Goal: Find specific page/section: Find specific page/section

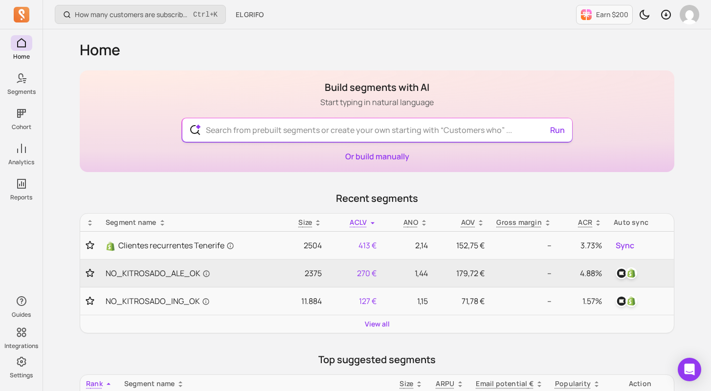
click at [258, 133] on input "text" at bounding box center [377, 129] width 358 height 23
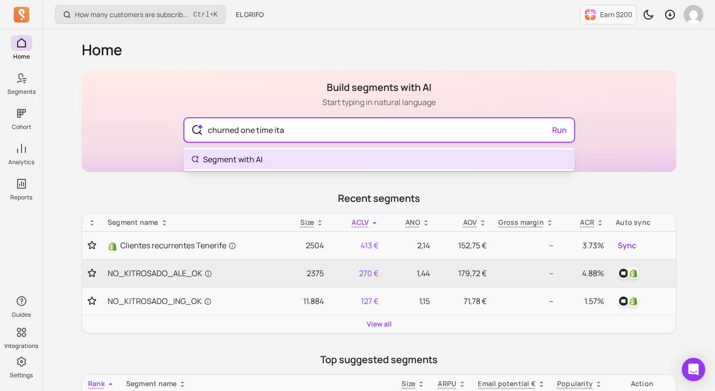
type input "churned one time ital"
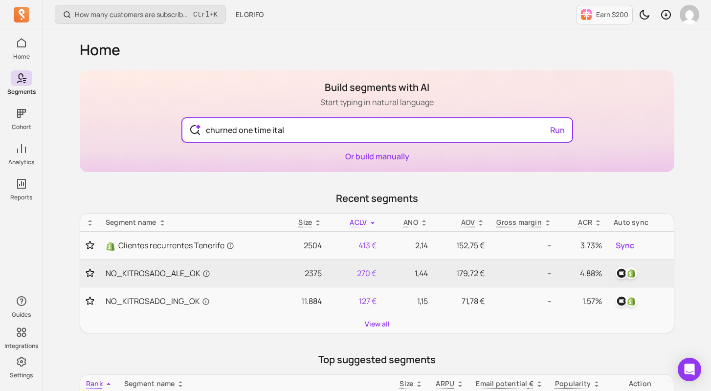
click at [255, 158] on span "Time" at bounding box center [263, 159] width 19 height 11
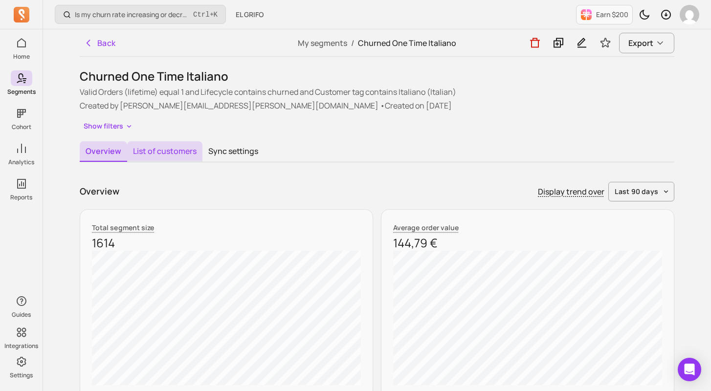
click at [168, 146] on button "List of customers" at bounding box center [164, 151] width 75 height 21
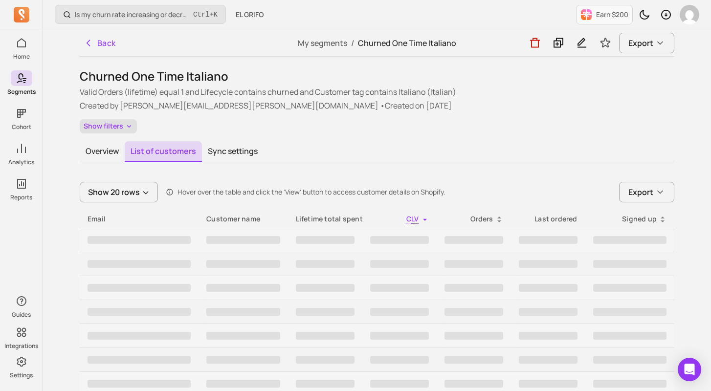
click at [107, 125] on button "Show filters" at bounding box center [108, 126] width 57 height 14
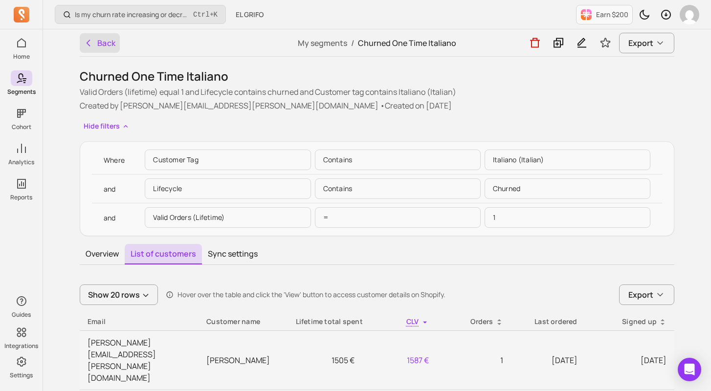
click at [86, 46] on icon "button" at bounding box center [89, 43] width 10 height 10
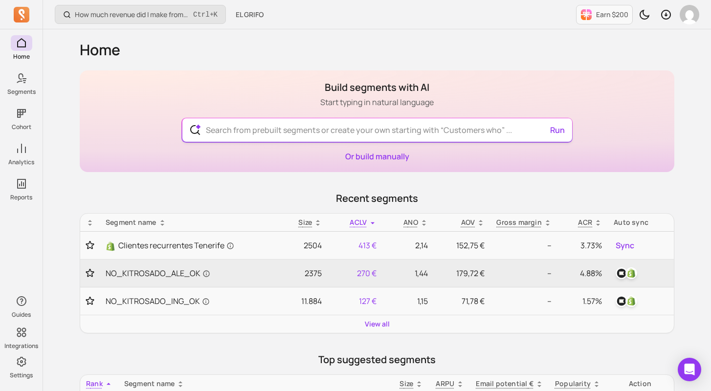
click at [284, 135] on input "text" at bounding box center [377, 129] width 358 height 23
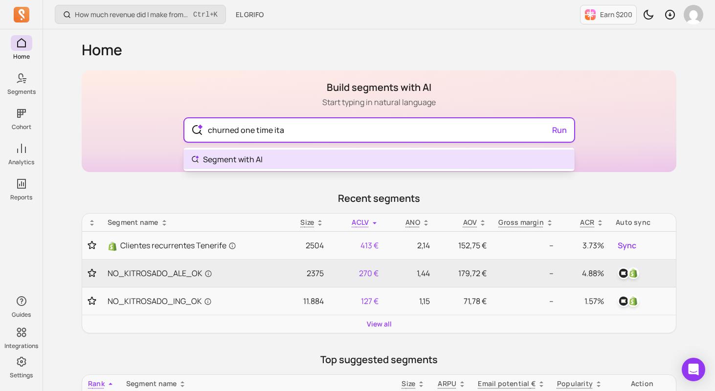
type input "churned one time ital"
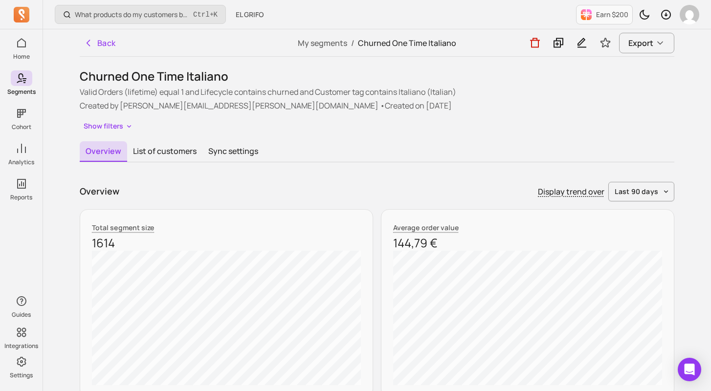
drag, startPoint x: 708, startPoint y: 101, endPoint x: 704, endPoint y: 134, distance: 33.9
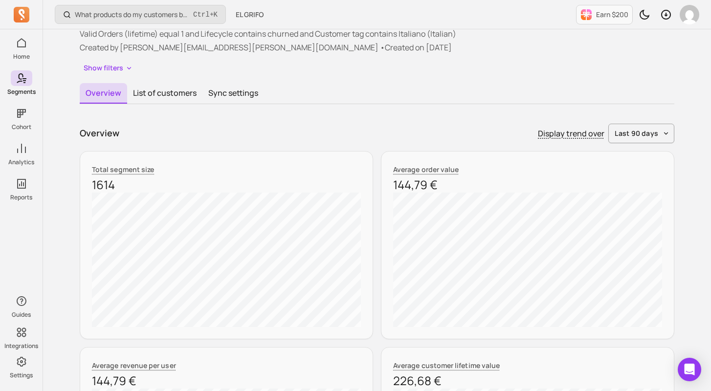
scroll to position [75, 0]
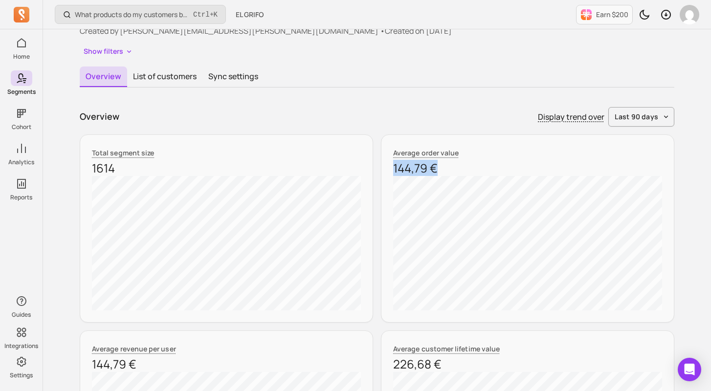
drag, startPoint x: 708, startPoint y: 128, endPoint x: 716, endPoint y: 181, distance: 53.8
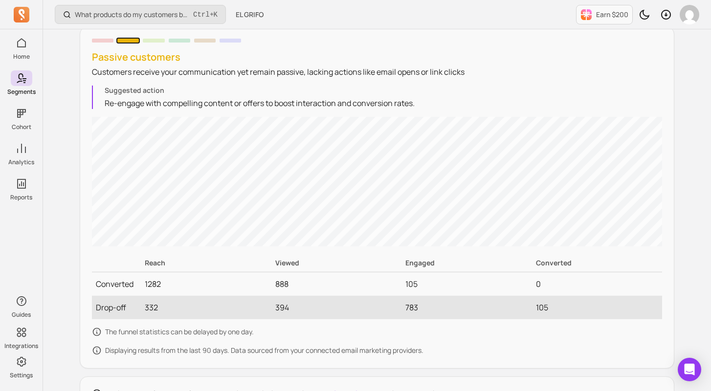
scroll to position [876, 0]
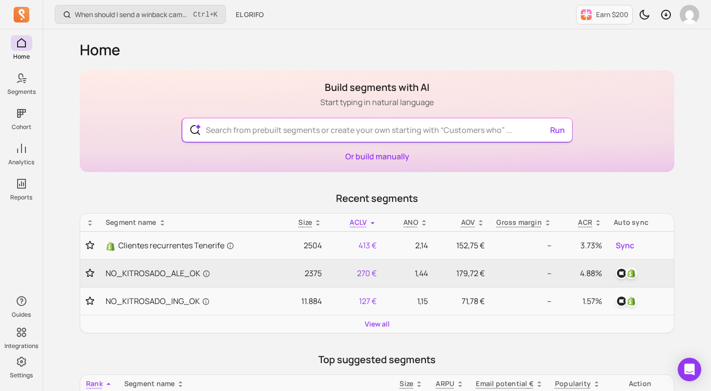
click at [266, 130] on input "text" at bounding box center [377, 129] width 358 height 23
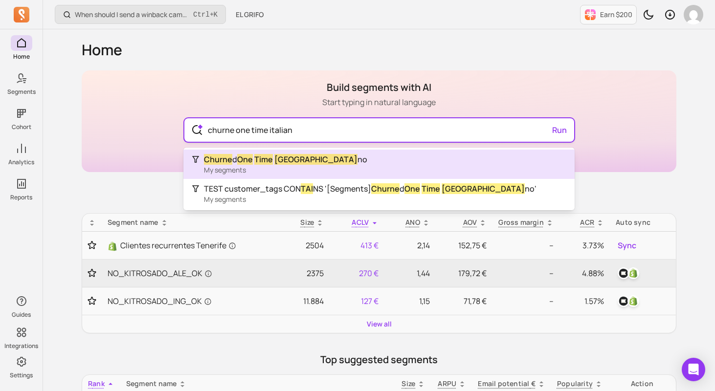
type input "churne one time italiano"
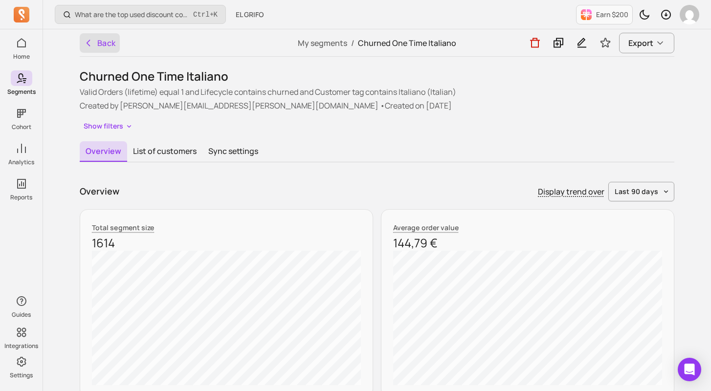
click at [87, 46] on icon "button" at bounding box center [89, 43] width 10 height 10
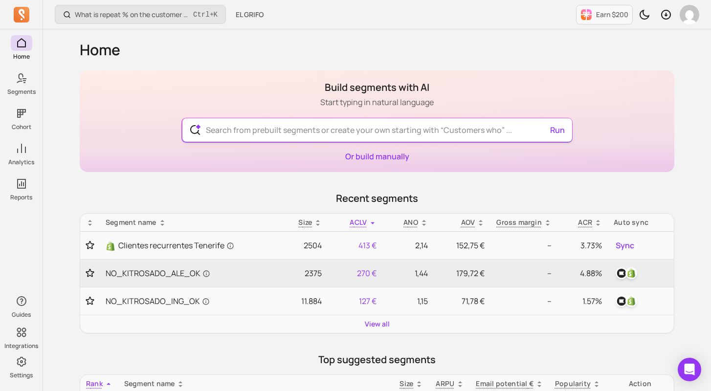
click at [217, 126] on input "text" at bounding box center [377, 129] width 358 height 23
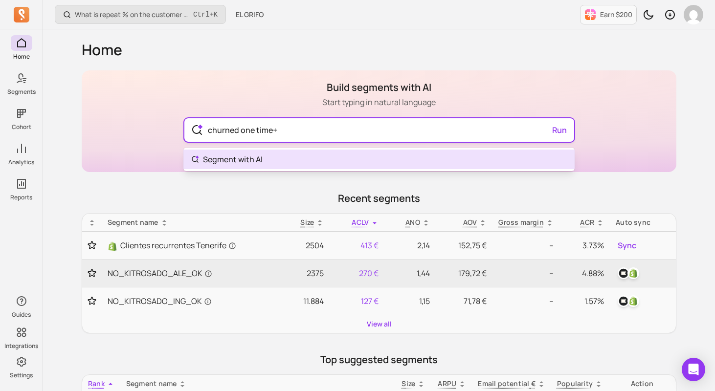
type input "churned one time"
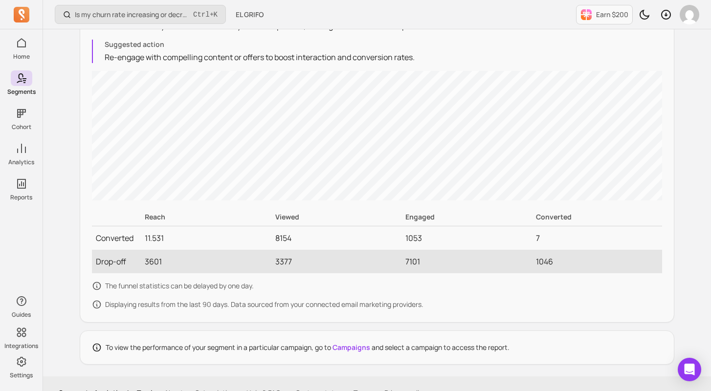
scroll to position [949, 0]
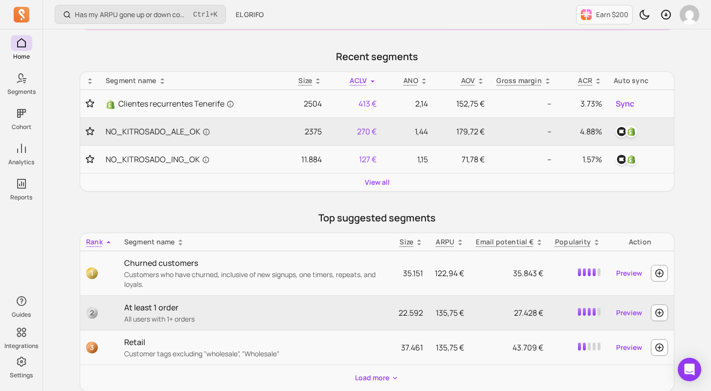
scroll to position [128, 0]
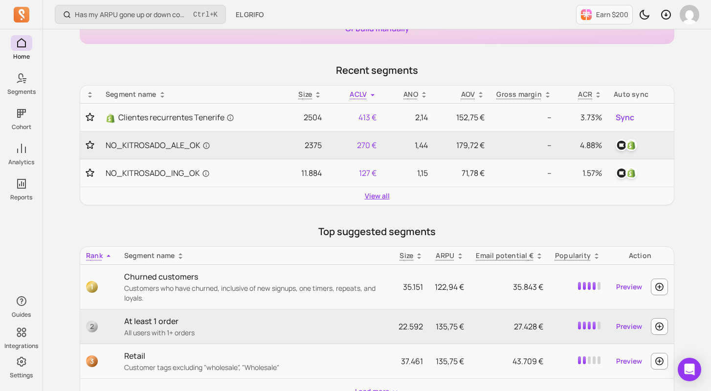
click at [370, 195] on link "View all" at bounding box center [377, 196] width 25 height 10
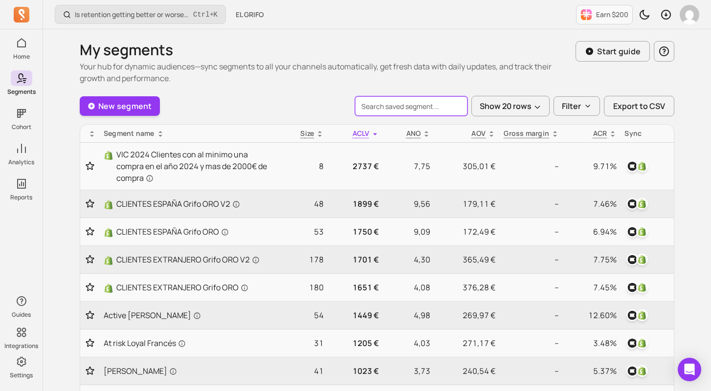
click at [402, 109] on input "search" at bounding box center [411, 106] width 112 height 20
type input "churned"
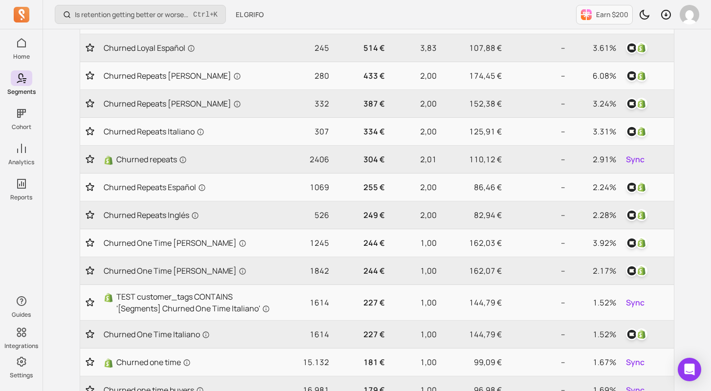
scroll to position [249, 0]
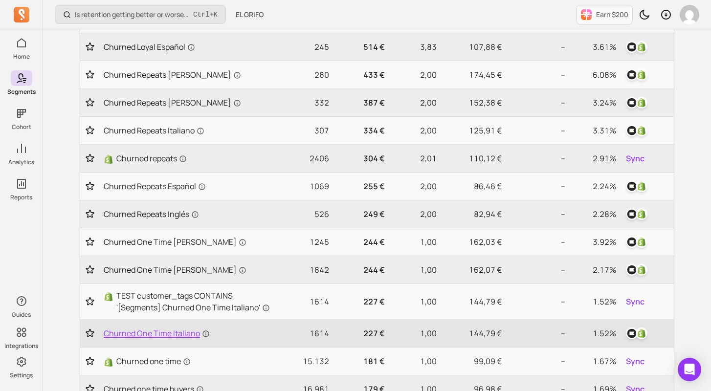
click at [174, 335] on span "Churned One Time Italiano" at bounding box center [157, 333] width 106 height 12
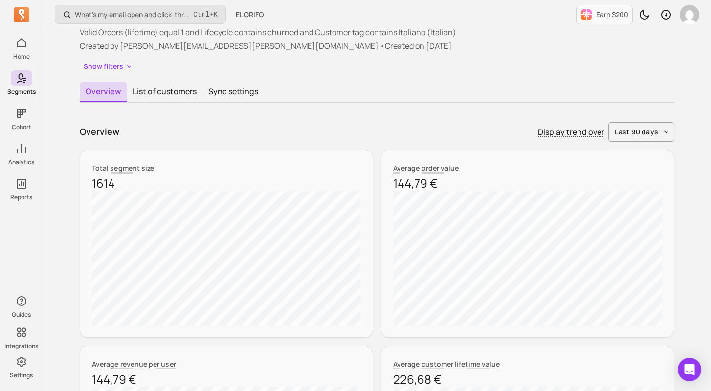
scroll to position [52, 0]
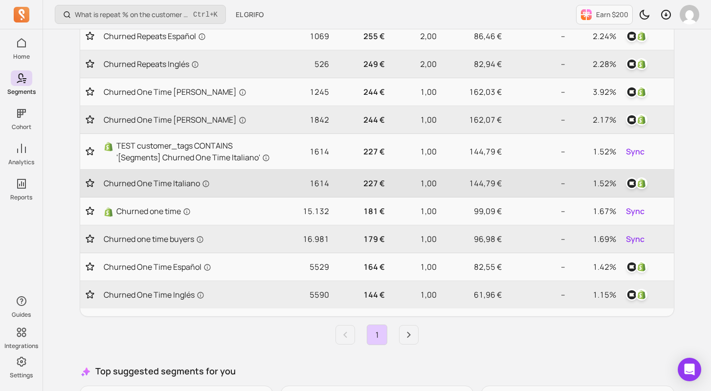
scroll to position [407, 0]
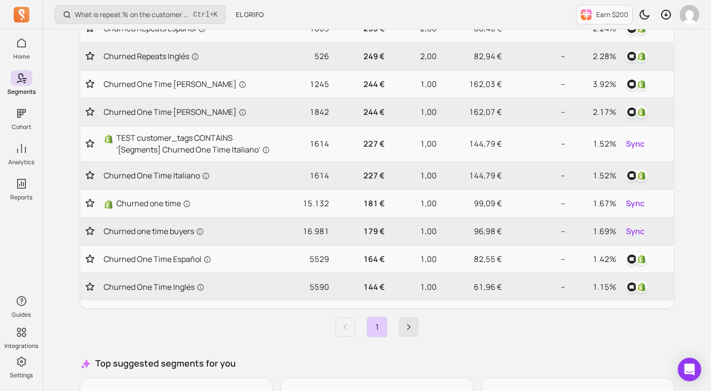
click at [409, 328] on icon "Next page" at bounding box center [409, 327] width 4 height 6
click at [412, 332] on icon "Next page" at bounding box center [409, 327] width 12 height 12
click at [409, 331] on icon "Next page" at bounding box center [409, 327] width 12 height 12
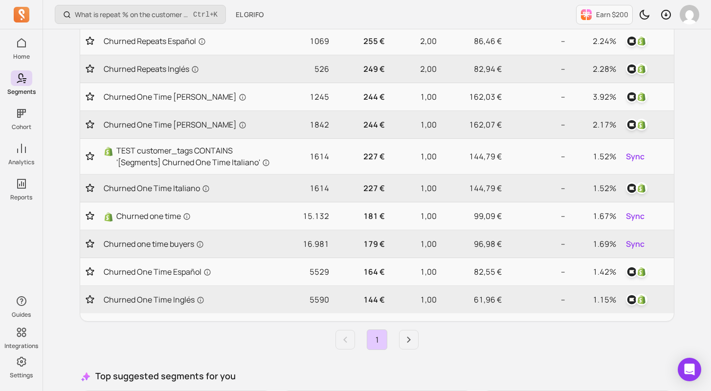
scroll to position [349, 0]
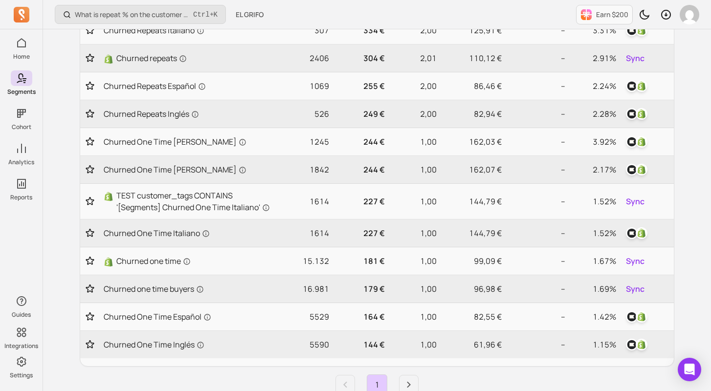
drag, startPoint x: 710, startPoint y: 159, endPoint x: 716, endPoint y: 134, distance: 25.7
click at [711, 134] on html "Home Segments Cohort Analytics Reports Guides Integrations Settings What is rep…" at bounding box center [355, 122] width 711 height 943
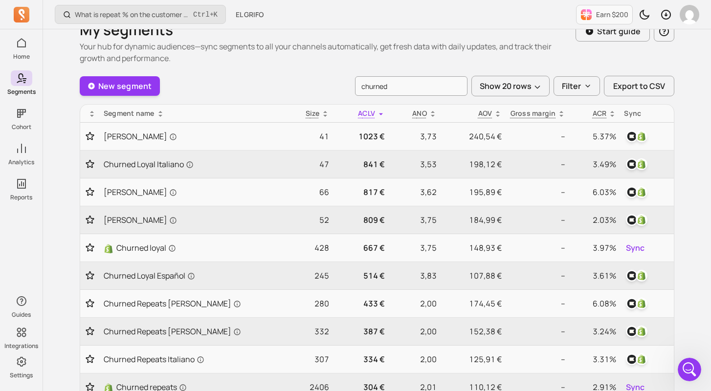
scroll to position [14, 0]
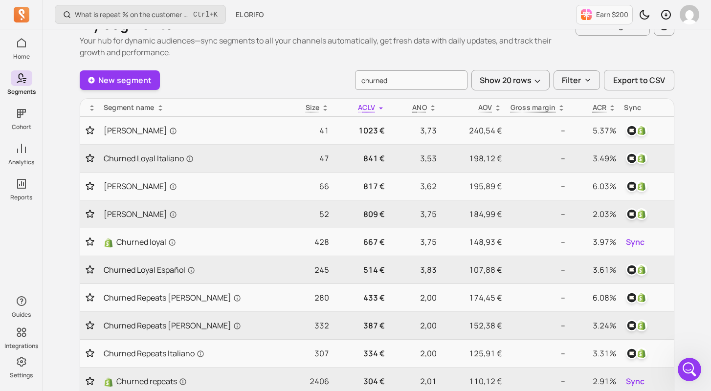
scroll to position [0, 0]
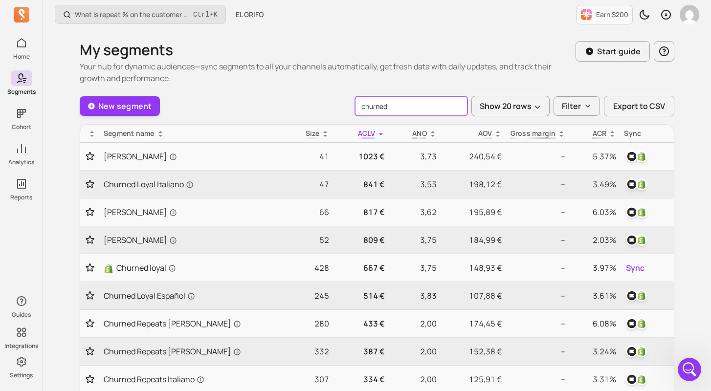
drag, startPoint x: 402, startPoint y: 101, endPoint x: 322, endPoint y: 113, distance: 81.1
click at [322, 113] on div "New segment churned Show 20 rows Filter Export to CSV" at bounding box center [377, 106] width 594 height 21
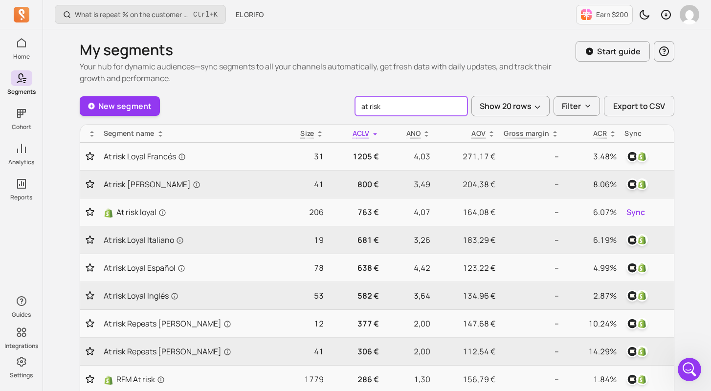
type input "at risk"
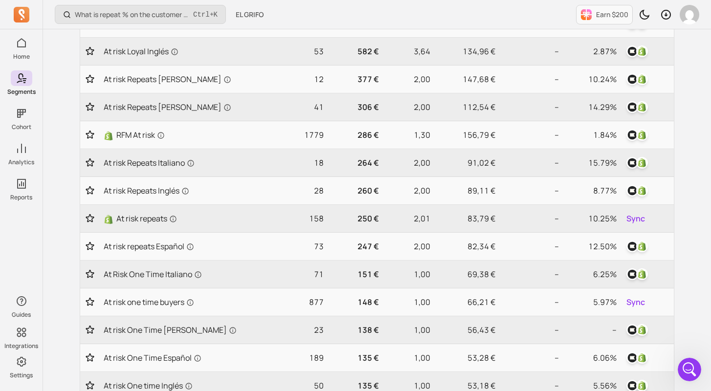
scroll to position [102, 0]
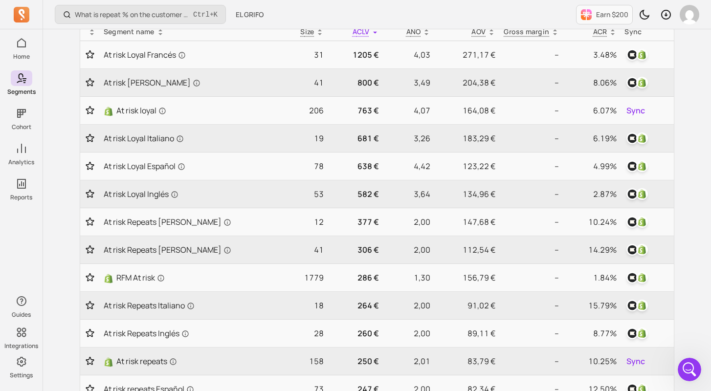
drag, startPoint x: 707, startPoint y: 80, endPoint x: 714, endPoint y: 62, distance: 18.9
click at [711, 62] on html "Home Segments Cohort Analytics Reports Guides Integrations Settings What is rep…" at bounding box center [355, 365] width 711 height 935
drag, startPoint x: 710, startPoint y: 58, endPoint x: 714, endPoint y: 30, distance: 28.2
click at [711, 31] on html "Home Segments Cohort Analytics Reports Guides Integrations Settings What is rep…" at bounding box center [355, 365] width 711 height 935
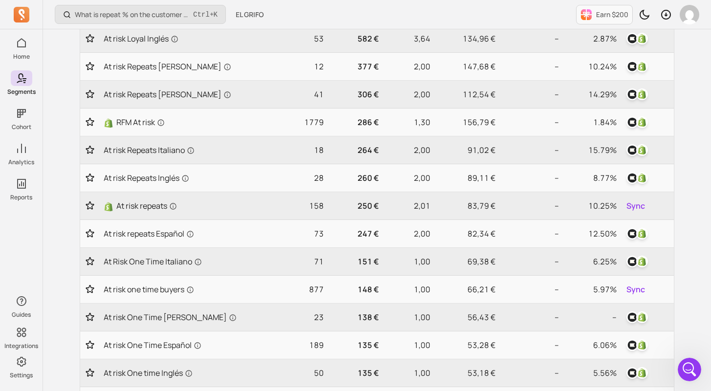
scroll to position [259, 0]
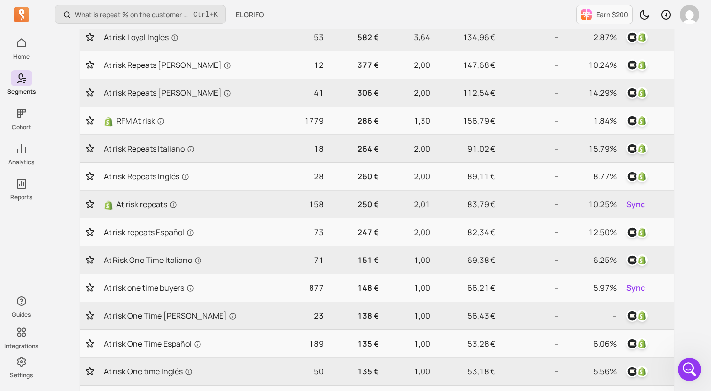
drag, startPoint x: 707, startPoint y: 220, endPoint x: 707, endPoint y: 267, distance: 46.4
click at [707, 267] on div "What is repeat % on the customer cohort page? How is it defined? Ctrl + K EL GR…" at bounding box center [377, 208] width 668 height 935
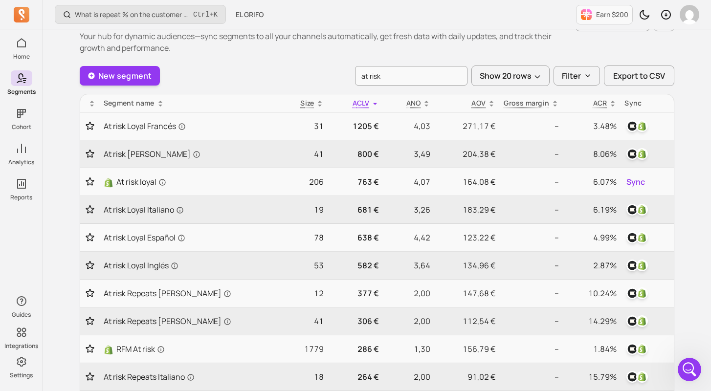
scroll to position [0, 0]
